Goal: Task Accomplishment & Management: Use online tool/utility

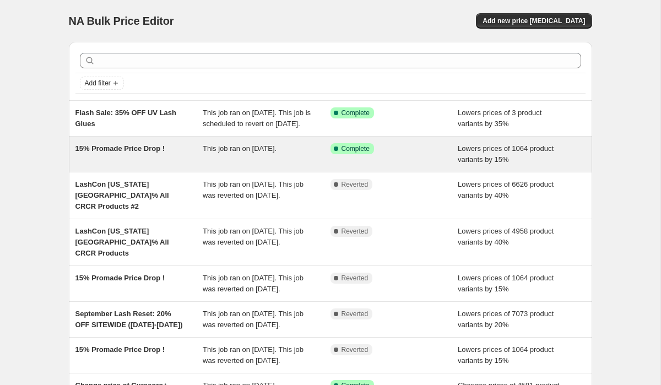
click at [182, 164] on div "15% Promade Price Drop !" at bounding box center [139, 154] width 128 height 22
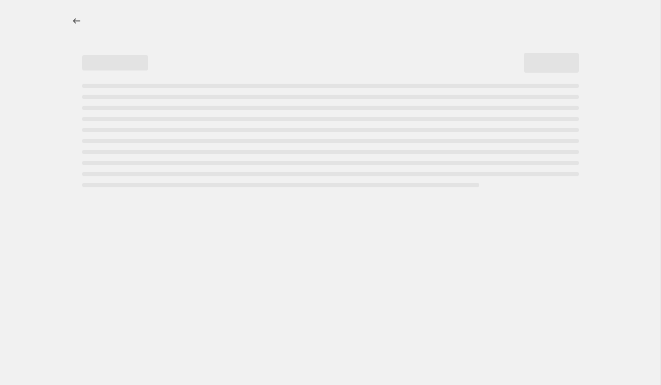
select select "percentage"
select select "collection"
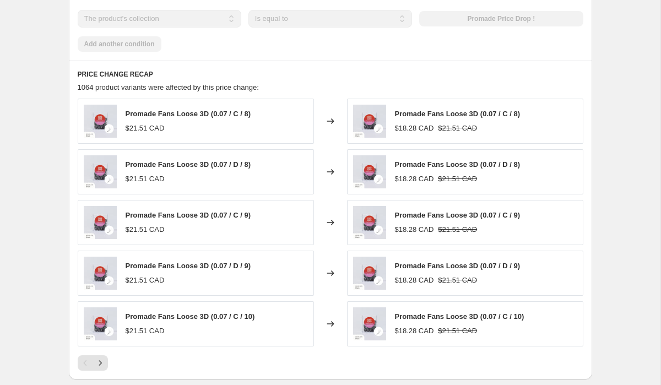
scroll to position [795, 0]
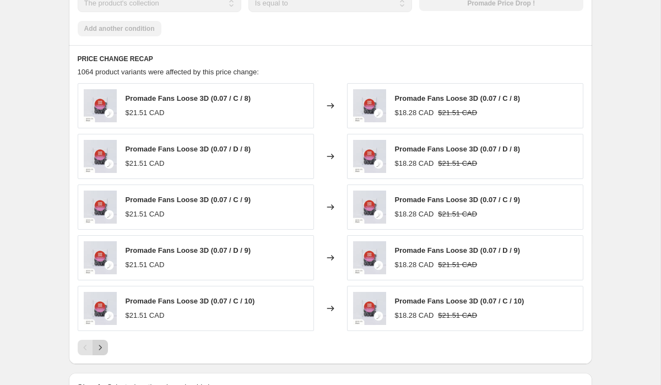
click at [102, 347] on icon "Next" at bounding box center [100, 347] width 11 height 11
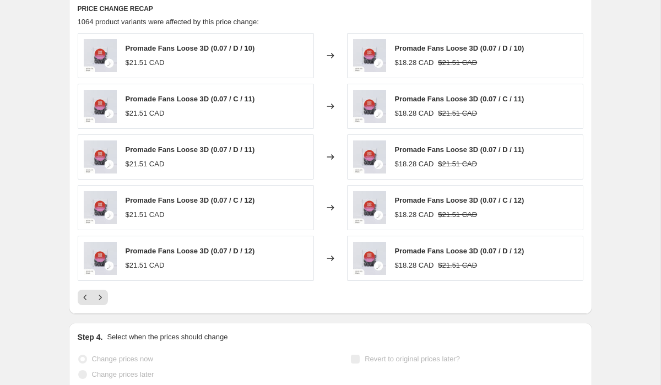
scroll to position [920, 0]
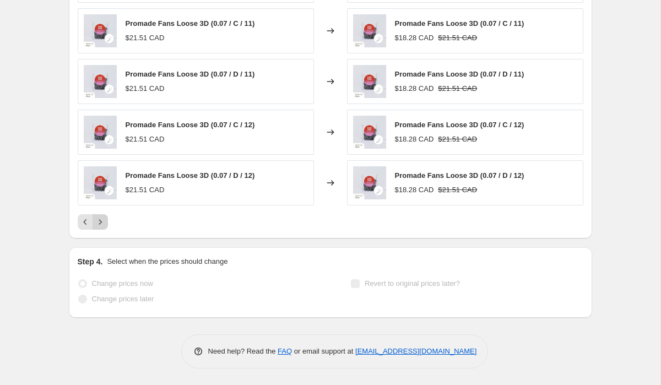
click at [101, 222] on icon "Next" at bounding box center [100, 221] width 11 height 11
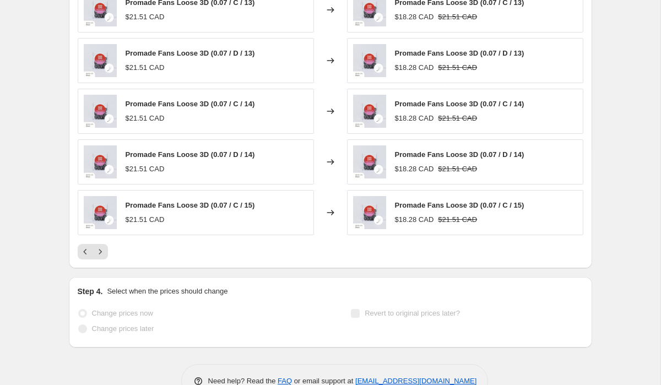
scroll to position [882, 0]
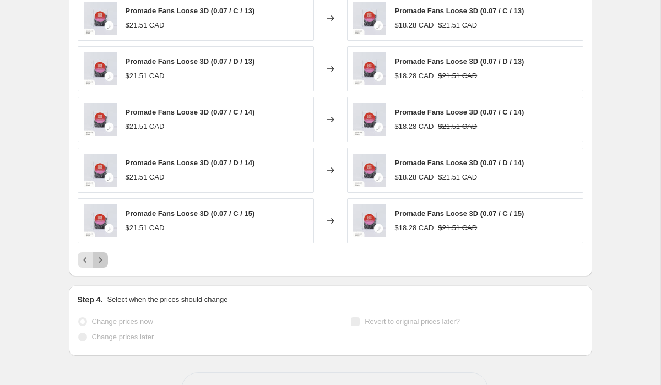
click at [101, 259] on icon "Next" at bounding box center [100, 259] width 11 height 11
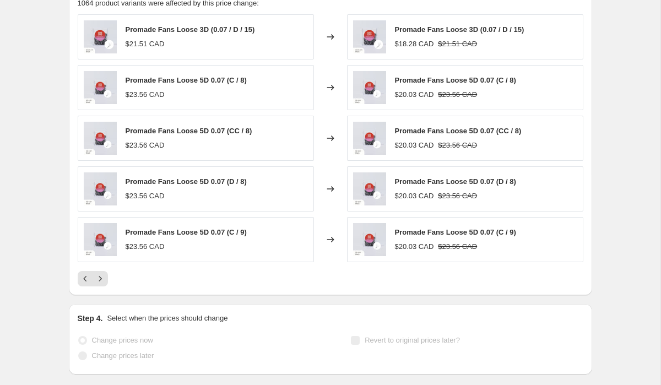
scroll to position [863, 0]
click at [99, 278] on icon "Next" at bounding box center [100, 279] width 11 height 11
click at [100, 282] on icon "Next" at bounding box center [100, 279] width 11 height 11
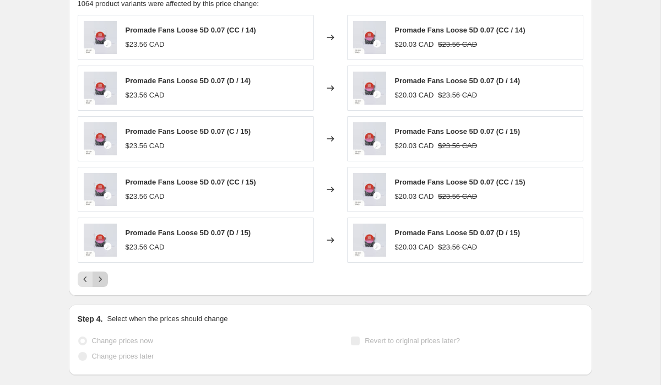
click at [100, 282] on icon "Next" at bounding box center [100, 279] width 11 height 11
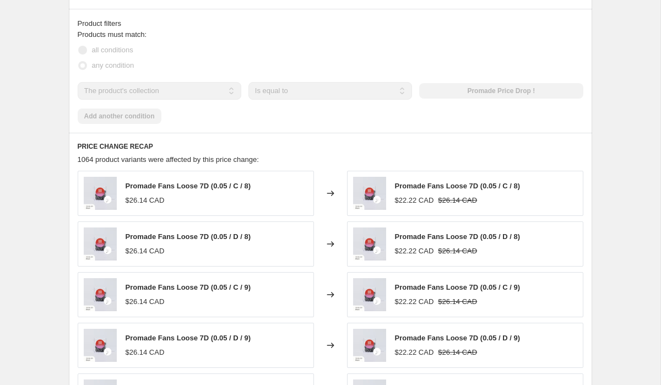
scroll to position [0, 0]
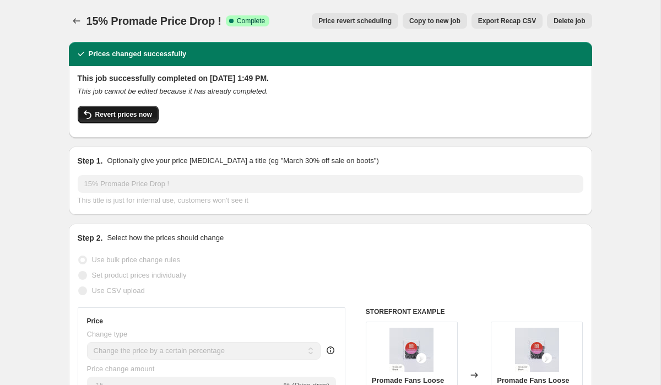
click at [97, 116] on span "Revert prices now" at bounding box center [123, 114] width 57 height 9
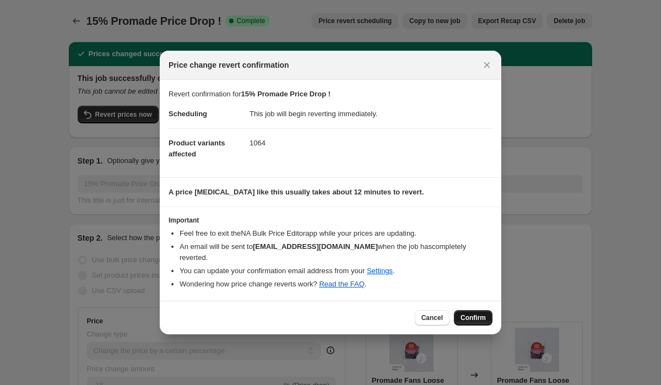
click at [473, 313] on span "Confirm" at bounding box center [472, 317] width 25 height 9
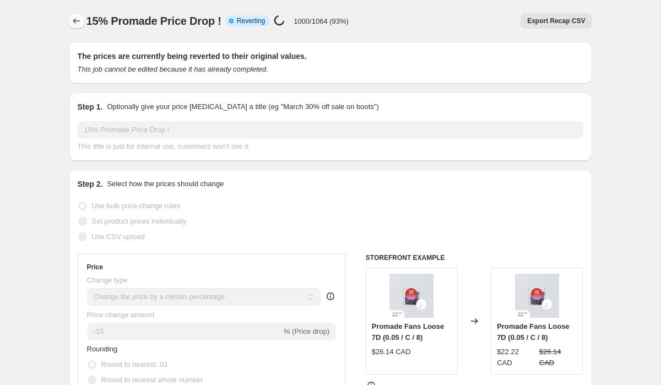
click at [75, 18] on icon "Price change jobs" at bounding box center [76, 20] width 11 height 11
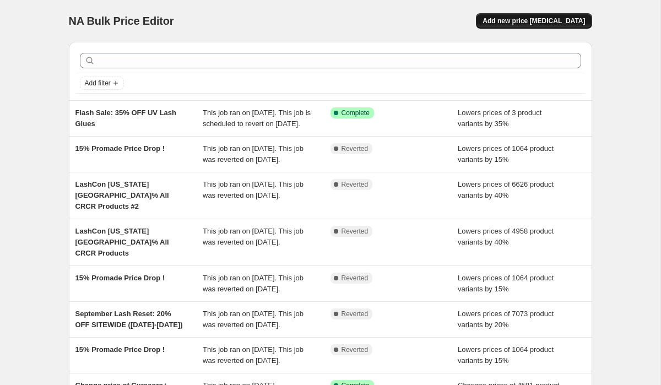
click at [528, 18] on span "Add new price [MEDICAL_DATA]" at bounding box center [533, 21] width 102 height 9
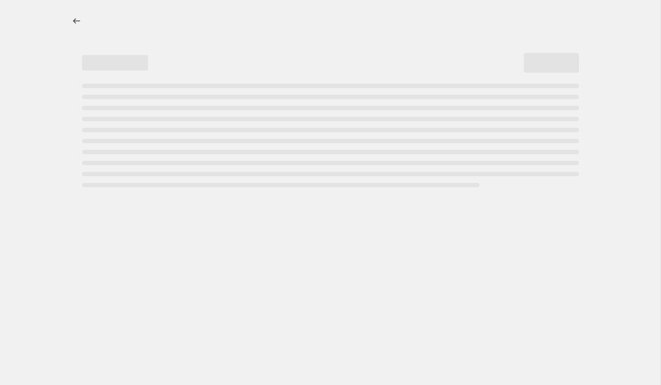
select select "percentage"
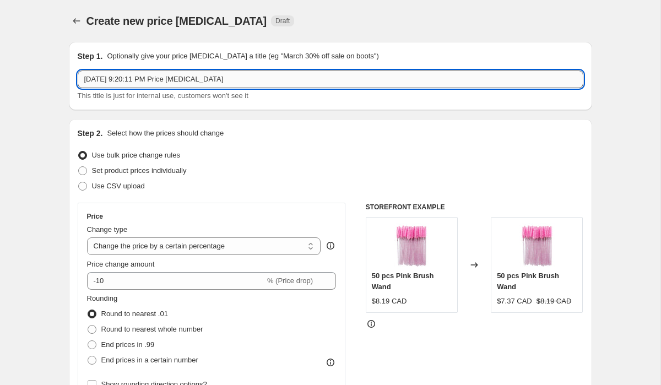
click at [126, 80] on input "[DATE] 9:20:11 PM Price [MEDICAL_DATA]" at bounding box center [331, 80] width 506 height 18
type input "o"
type input "OG PRICE"
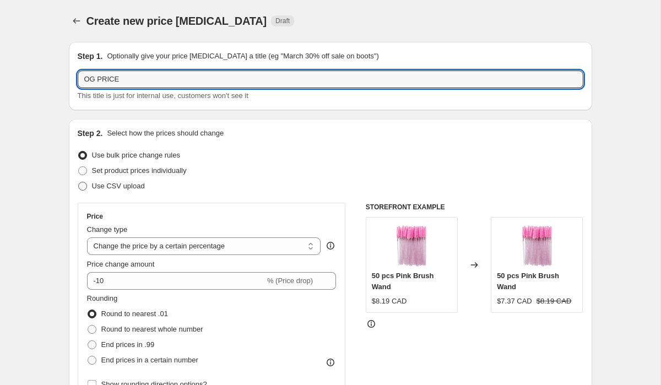
click at [110, 188] on span "Use CSV upload" at bounding box center [118, 186] width 53 height 8
click at [79, 182] on input "Use CSV upload" at bounding box center [78, 182] width 1 height 1
radio input "true"
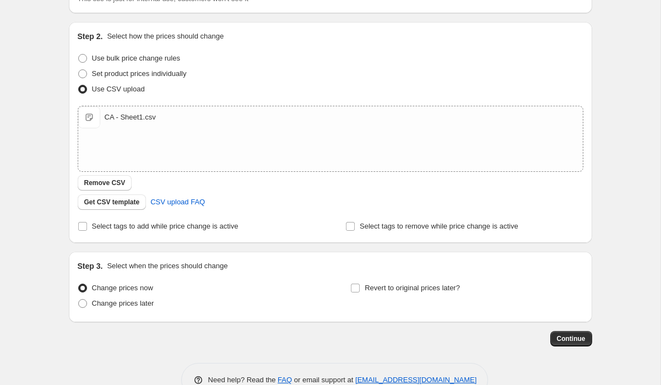
scroll to position [126, 0]
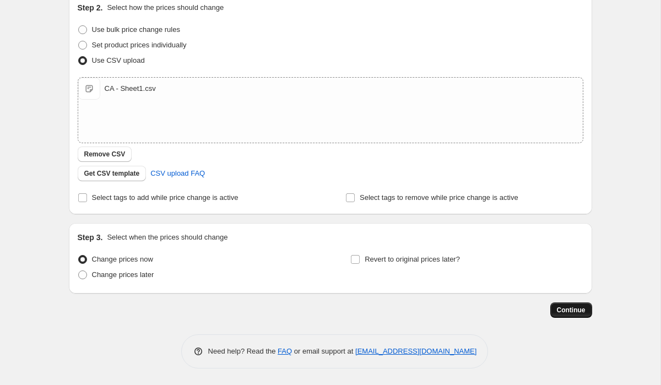
click at [573, 307] on span "Continue" at bounding box center [571, 310] width 29 height 9
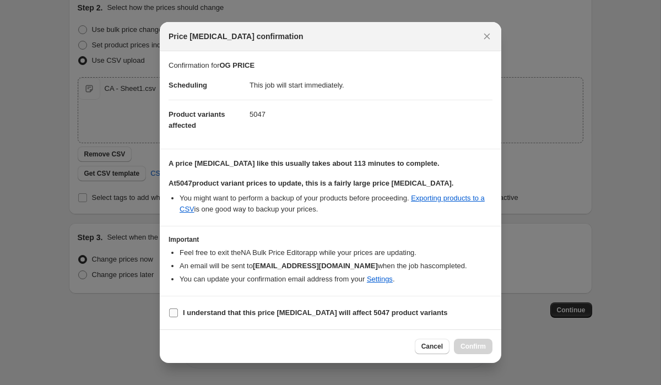
click at [226, 313] on b "I understand that this price [MEDICAL_DATA] will affect 5047 product variants" at bounding box center [315, 312] width 265 height 8
click at [178, 313] on input "I understand that this price [MEDICAL_DATA] will affect 5047 product variants" at bounding box center [173, 312] width 9 height 9
checkbox input "true"
click at [471, 344] on span "Confirm" at bounding box center [472, 346] width 25 height 9
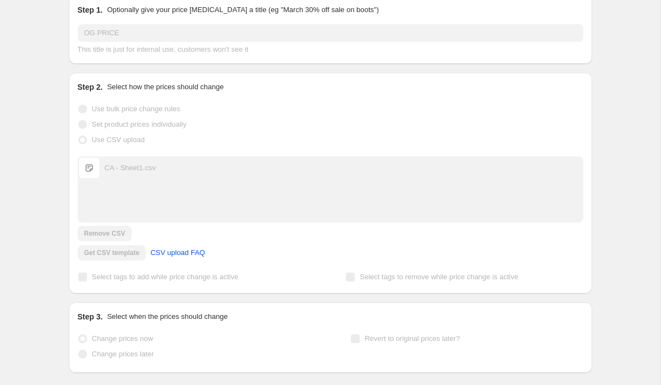
scroll to position [154, 0]
